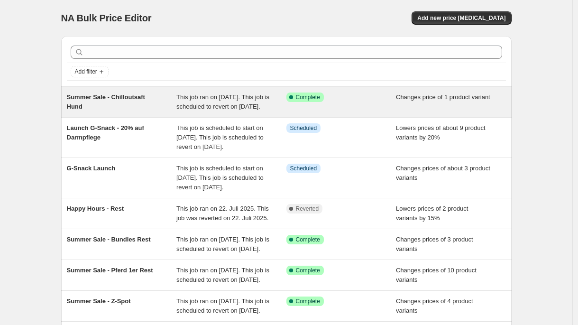
click at [202, 99] on span "This job ran on [DATE]. This job is scheduled to revert on [DATE]." at bounding box center [222, 101] width 93 height 17
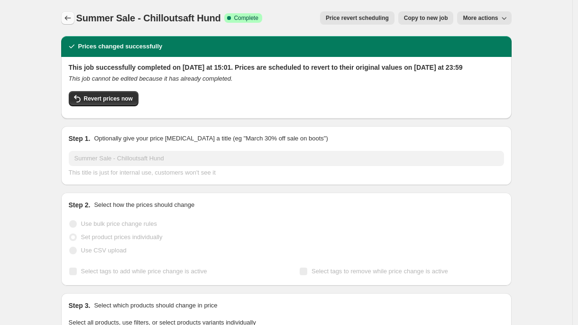
click at [69, 21] on icon "Price change jobs" at bounding box center [67, 17] width 9 height 9
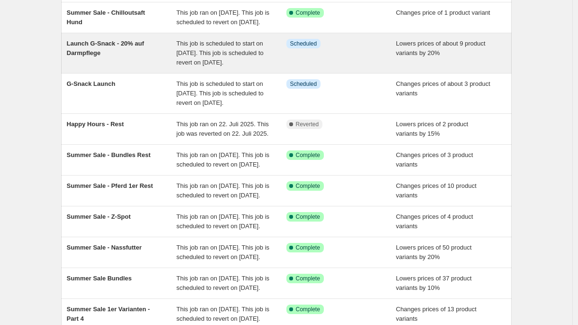
scroll to position [87, 0]
